Goal: Share content: Share content

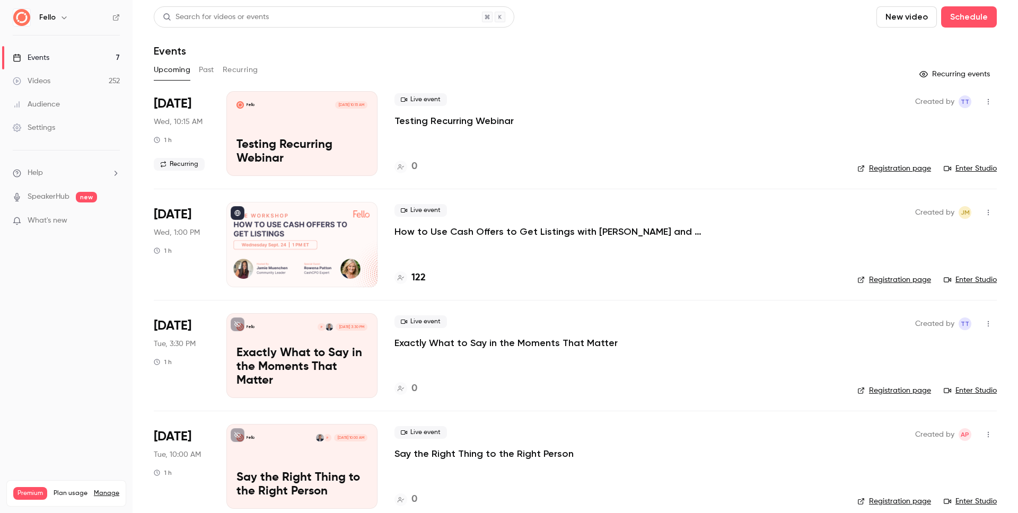
drag, startPoint x: 78, startPoint y: 78, endPoint x: 84, endPoint y: 78, distance: 5.8
click at [78, 78] on link "Videos 252" at bounding box center [66, 80] width 133 height 23
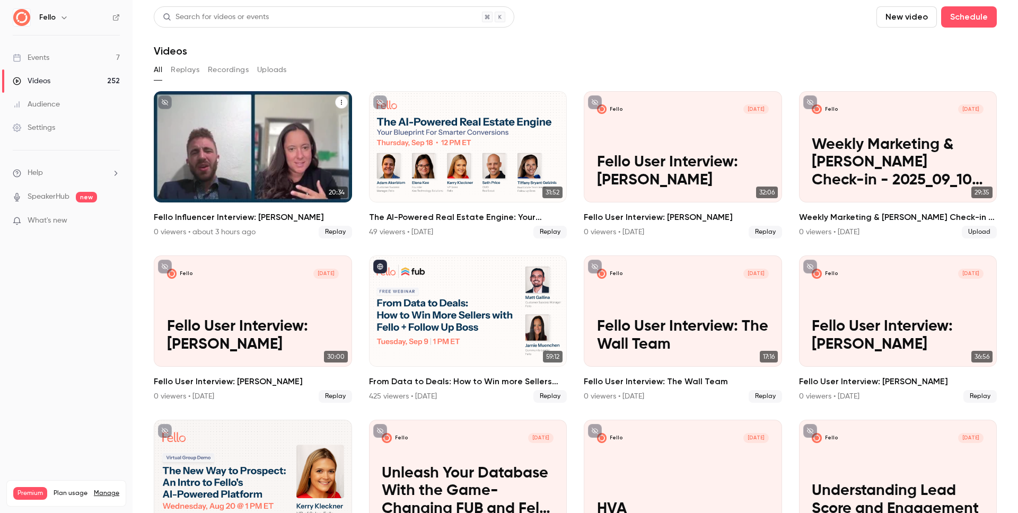
click at [272, 218] on h2 "Fello Influencer Interview: [PERSON_NAME]" at bounding box center [253, 217] width 198 height 13
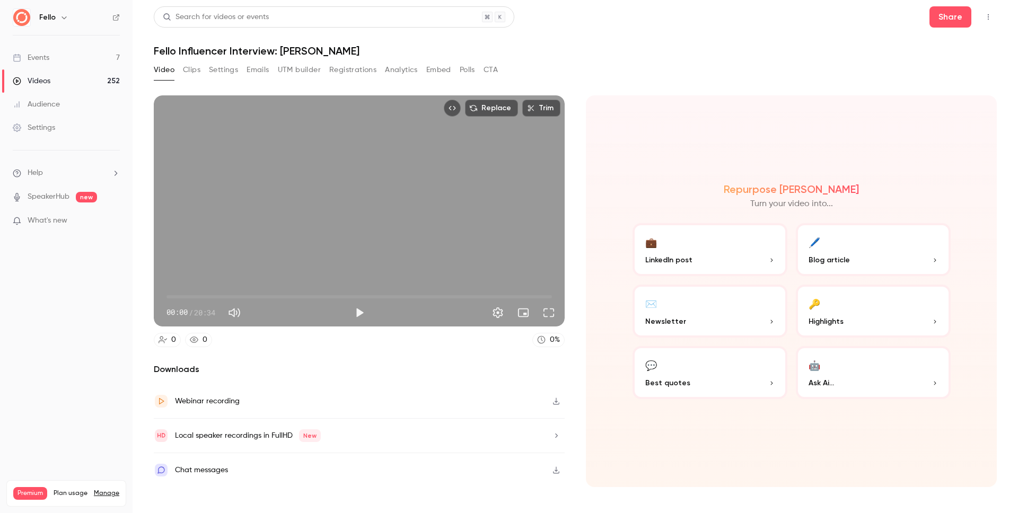
click at [992, 19] on icon "Top Bar Actions" at bounding box center [988, 16] width 8 height 7
click at [943, 16] on div at bounding box center [509, 256] width 1018 height 513
click at [947, 19] on button "Share" at bounding box center [951, 16] width 42 height 21
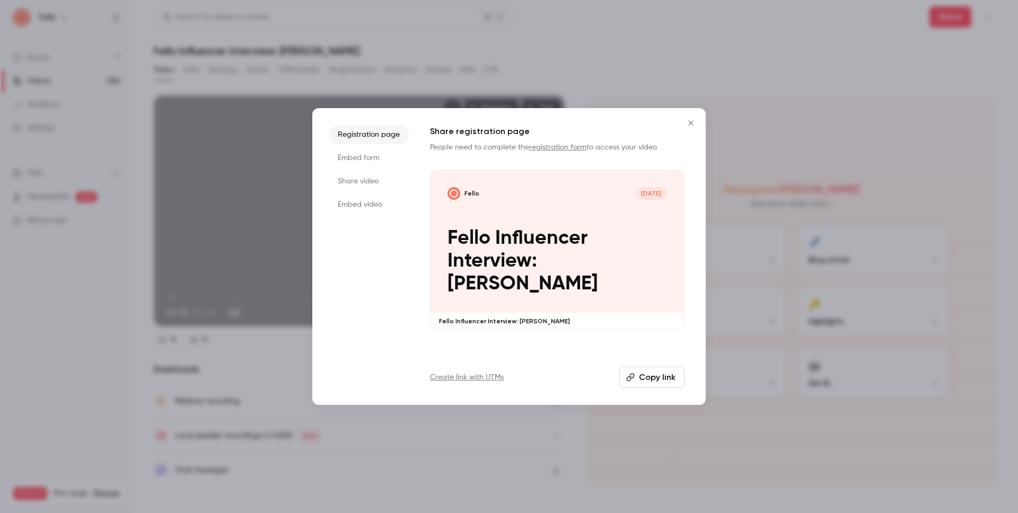
click at [367, 183] on li "Share video" at bounding box center [369, 181] width 80 height 19
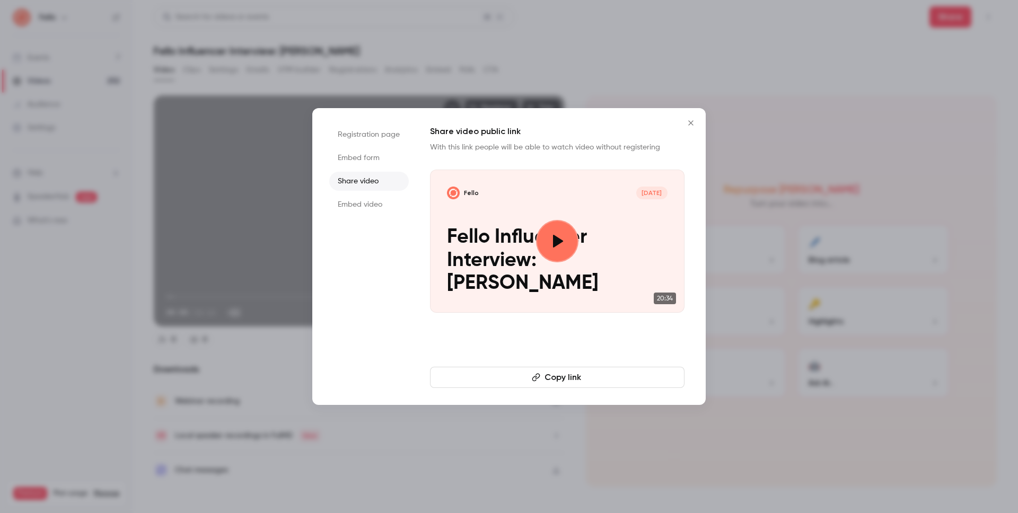
click at [574, 384] on button "Copy link" at bounding box center [557, 377] width 255 height 21
click at [685, 120] on icon "Close" at bounding box center [691, 123] width 13 height 8
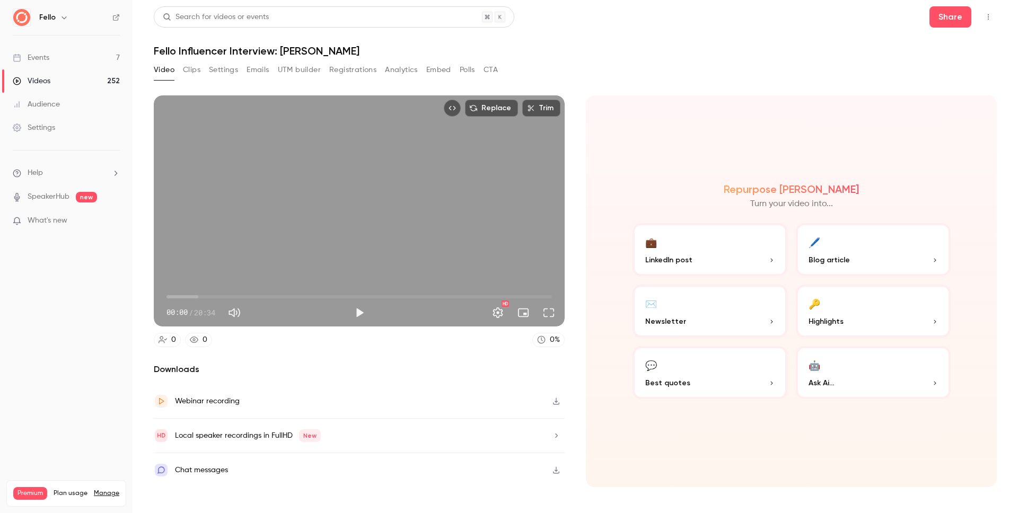
click at [555, 405] on button "button" at bounding box center [556, 401] width 17 height 17
click at [188, 62] on button "Clips" at bounding box center [191, 70] width 17 height 17
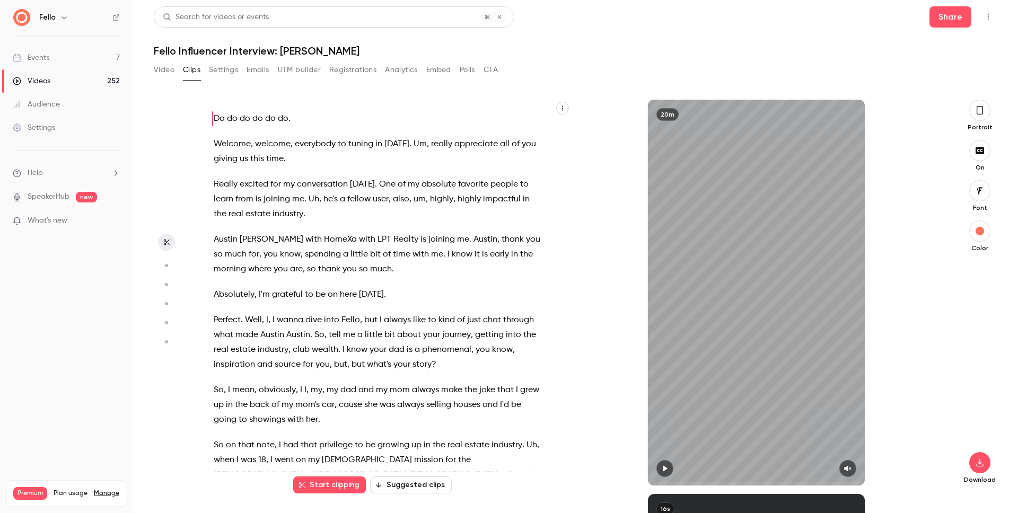
click at [979, 110] on icon "button" at bounding box center [980, 110] width 8 height 12
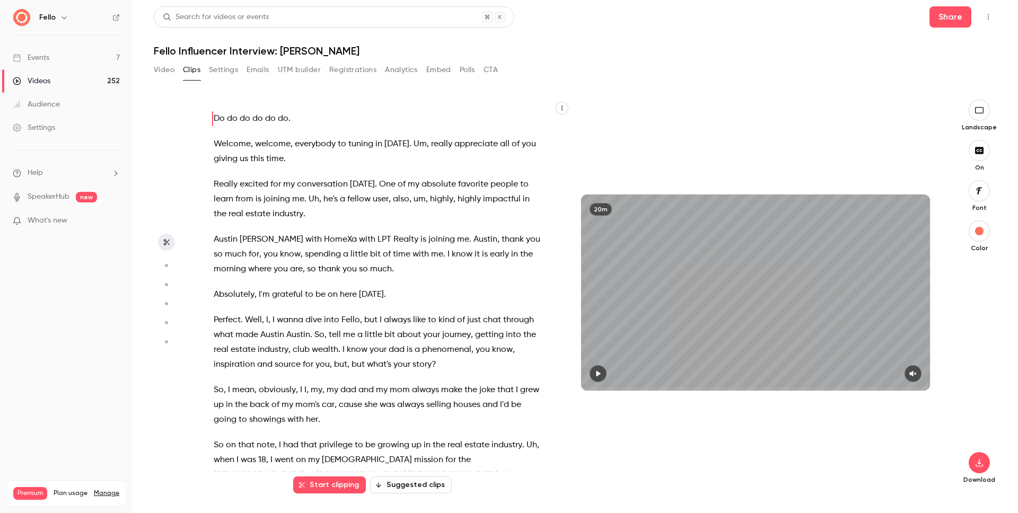
click at [979, 110] on icon "button" at bounding box center [980, 110] width 12 height 8
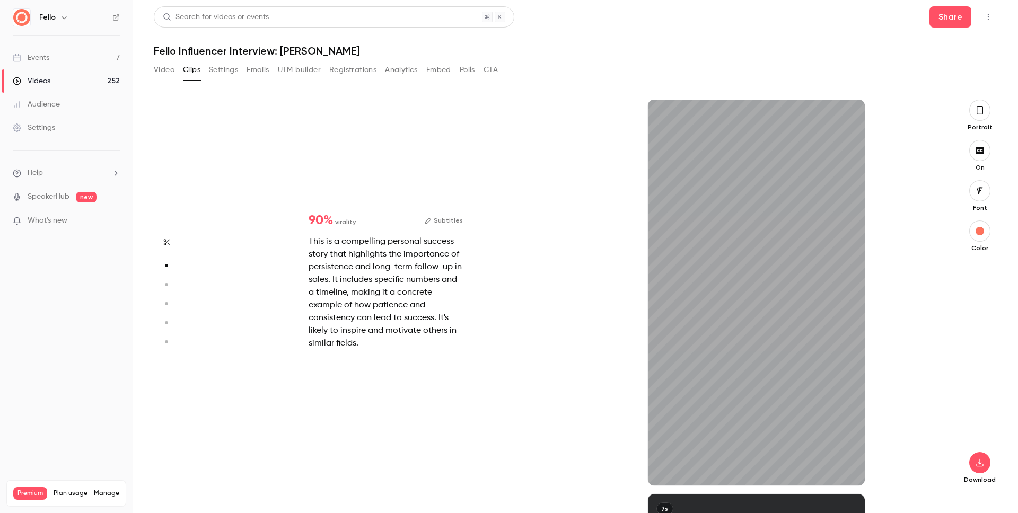
type input "*"
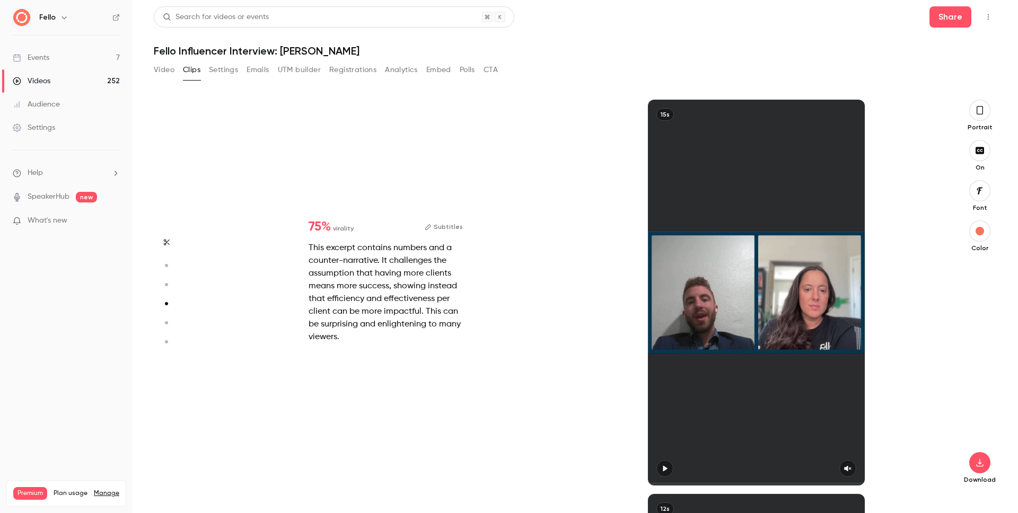
type input "*"
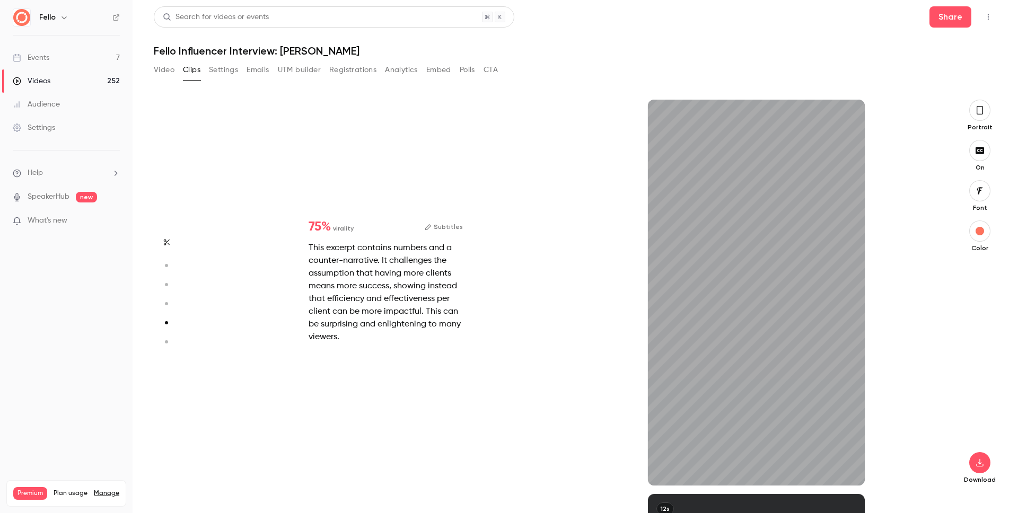
type input "*"
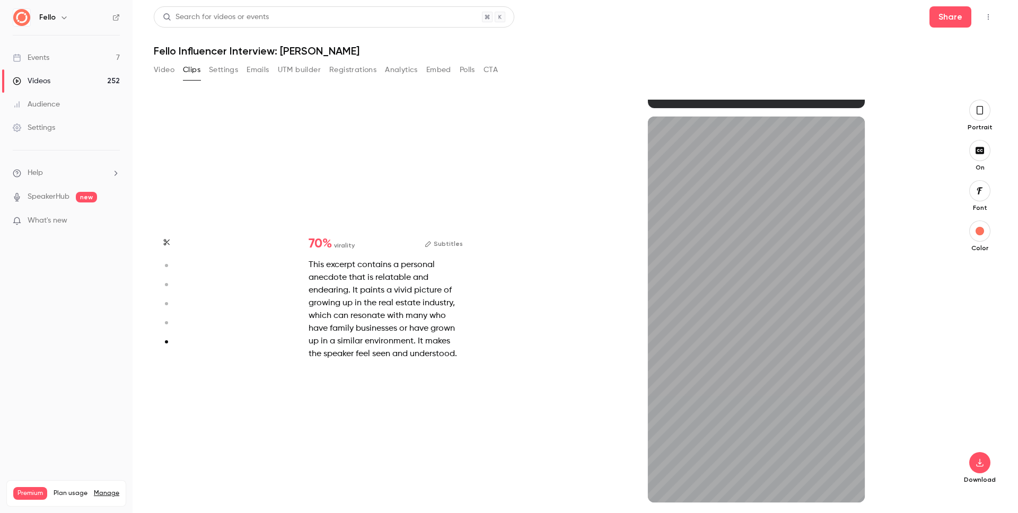
type input "***"
click at [164, 67] on button "Video" at bounding box center [164, 70] width 21 height 17
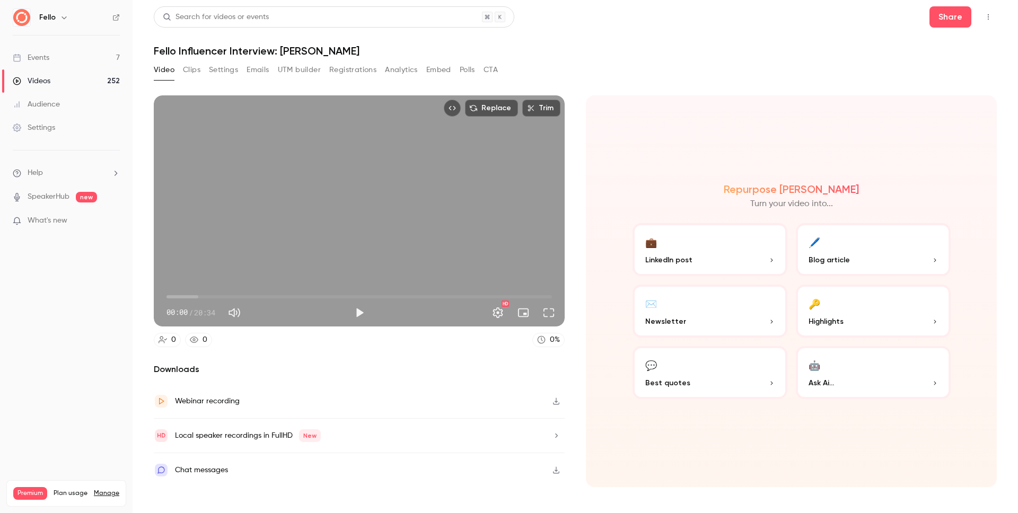
click at [854, 342] on div "💼 LinkedIn post 🖊️ Blog article ✉️ Newsletter 🔑 Highlights 💬 Best quotes 🤖 Ask …" at bounding box center [792, 311] width 318 height 176
click at [857, 322] on p "Highlights" at bounding box center [873, 321] width 129 height 11
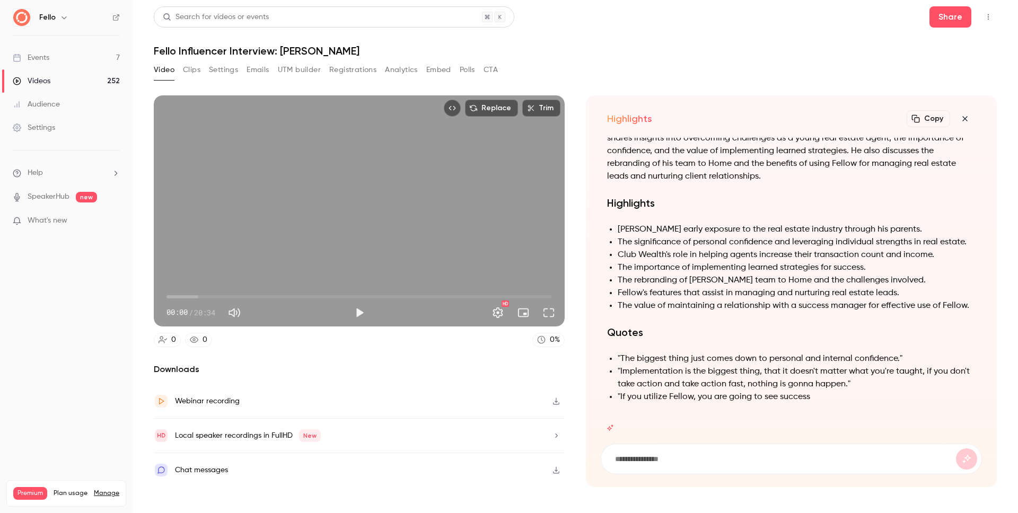
click at [971, 120] on button "button" at bounding box center [965, 118] width 21 height 21
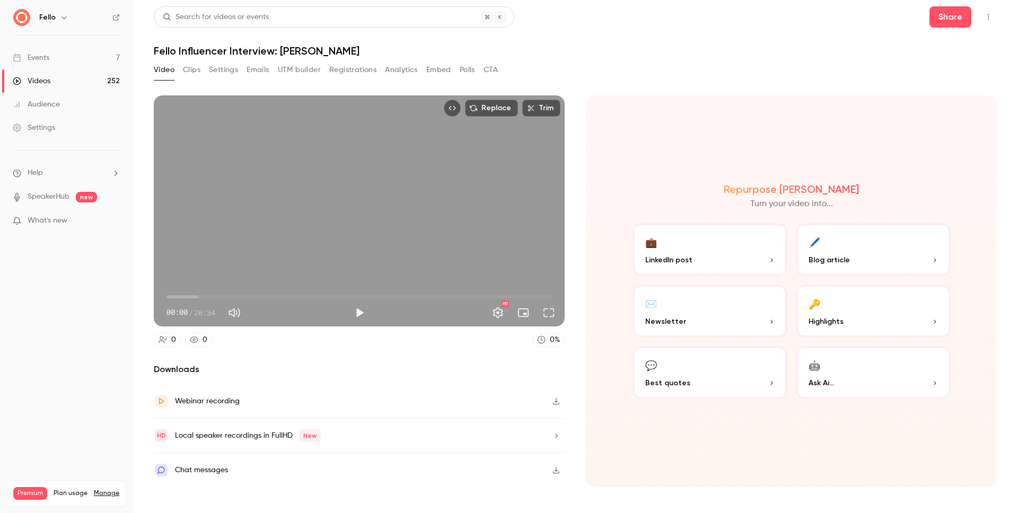
click at [826, 365] on button "🤖 Ask Ai..." at bounding box center [873, 372] width 155 height 53
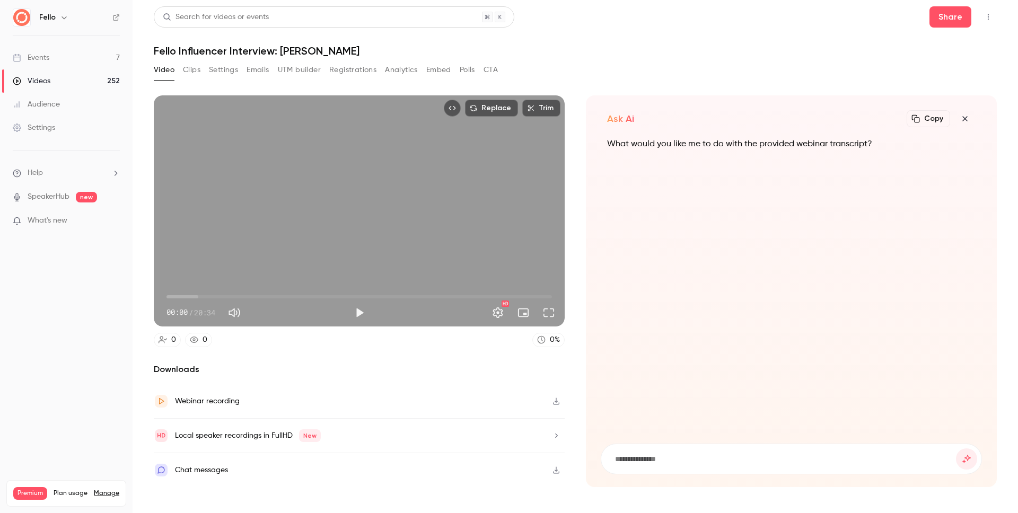
click at [636, 461] on input at bounding box center [785, 459] width 342 height 12
type input "**********"
click at [956, 449] on button "submit" at bounding box center [966, 459] width 21 height 21
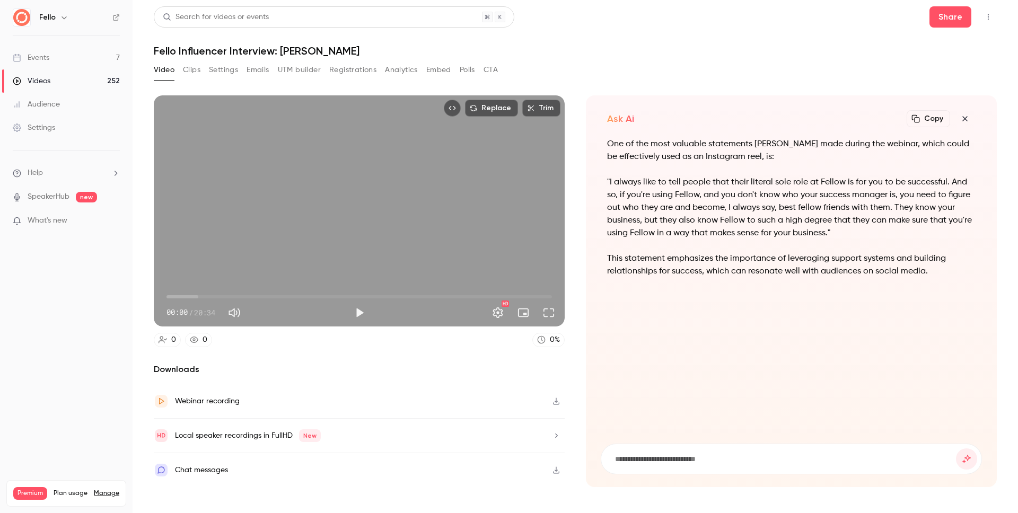
click at [649, 466] on form at bounding box center [791, 459] width 380 height 30
click at [645, 465] on input at bounding box center [785, 459] width 342 height 12
type input "**********"
click at [956, 449] on button "submit" at bounding box center [966, 459] width 21 height 21
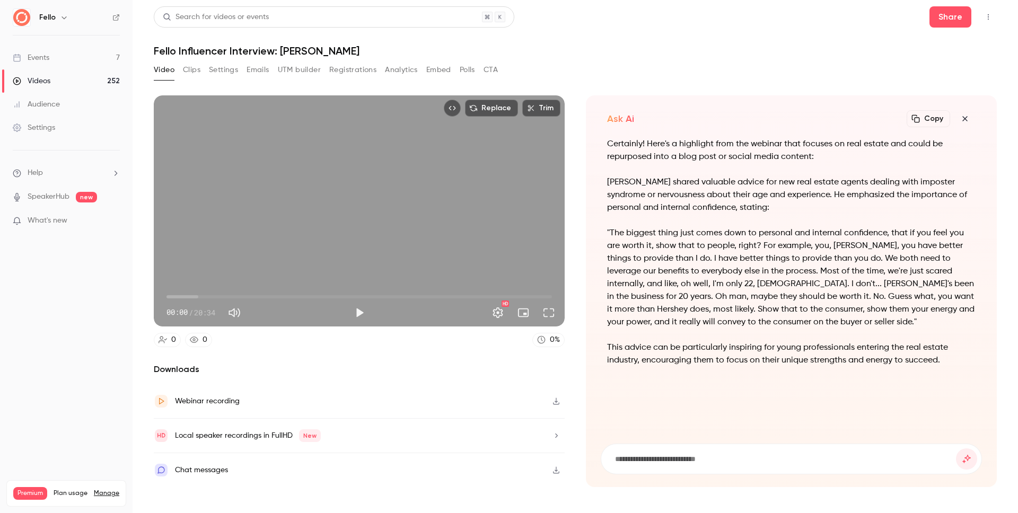
click at [721, 460] on input at bounding box center [785, 459] width 342 height 12
click at [717, 456] on input at bounding box center [785, 459] width 342 height 12
type input "**********"
click at [956, 449] on button "submit" at bounding box center [966, 459] width 21 height 21
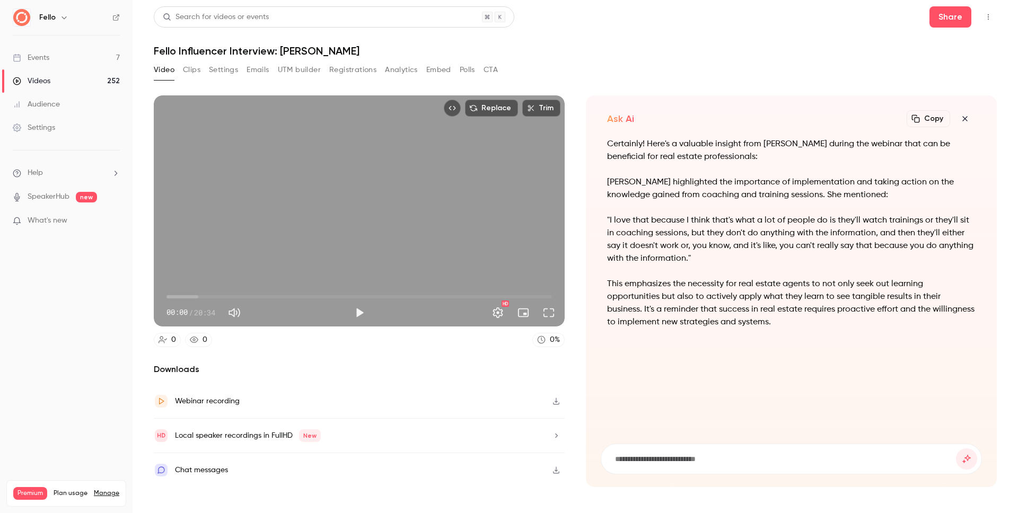
click at [194, 71] on button "Clips" at bounding box center [191, 70] width 17 height 17
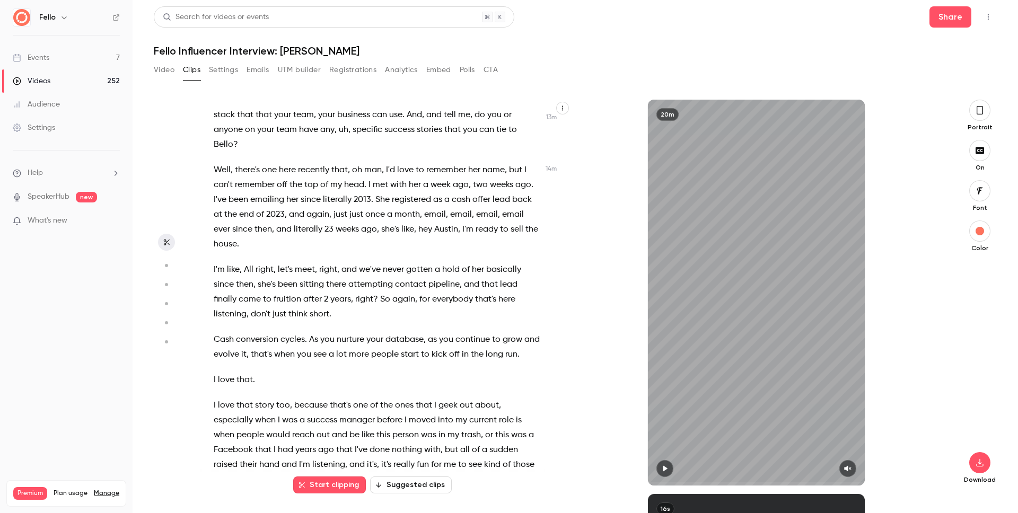
scroll to position [5145, 0]
